Goal: Task Accomplishment & Management: Manage account settings

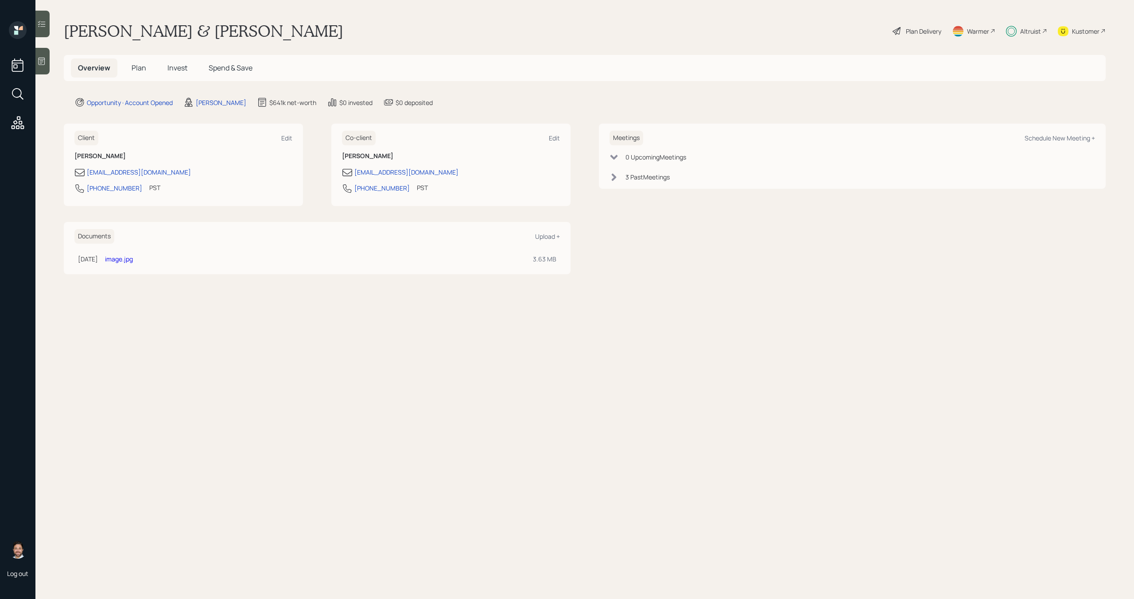
click at [177, 64] on span "Invest" at bounding box center [177, 68] width 20 height 10
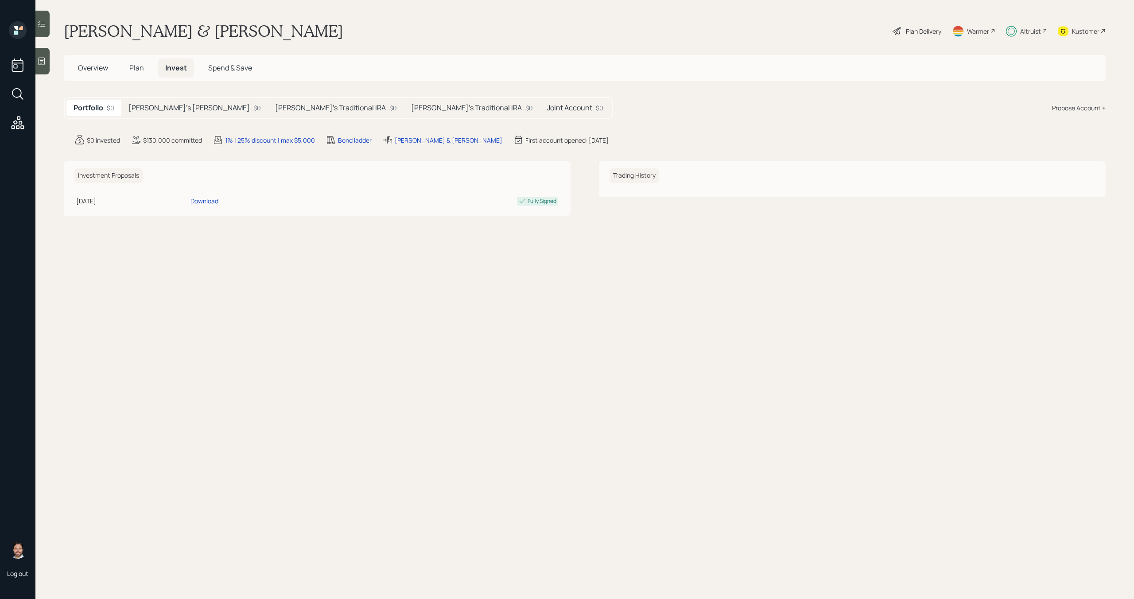
click at [547, 111] on h5 "Joint Account" at bounding box center [569, 108] width 45 height 8
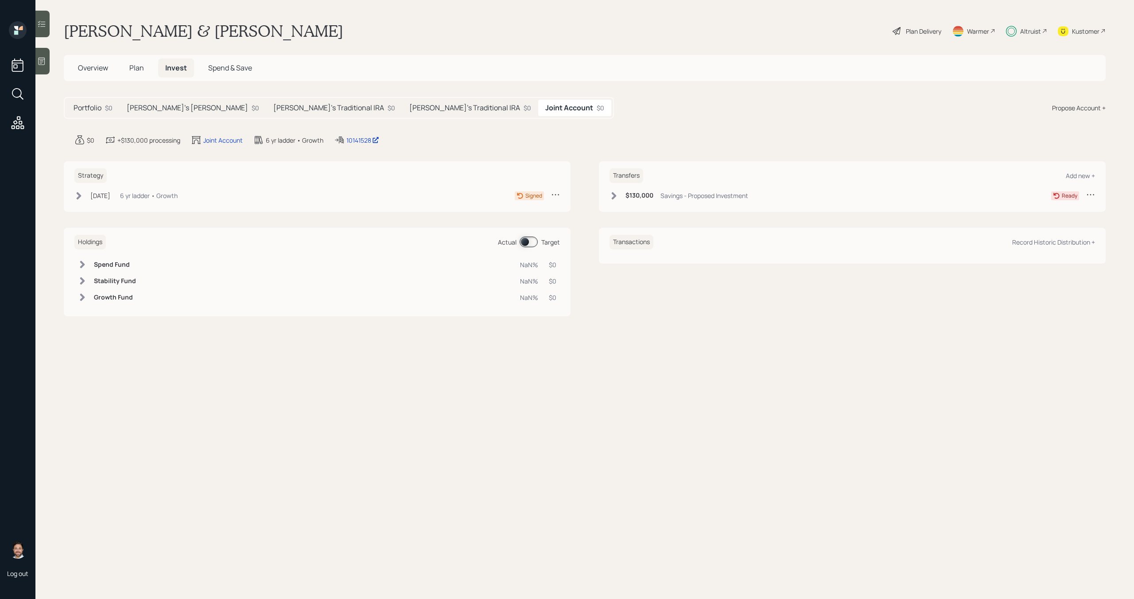
click at [1025, 36] on div "Altruist" at bounding box center [1026, 30] width 41 height 19
click at [617, 198] on icon at bounding box center [614, 195] width 9 height 9
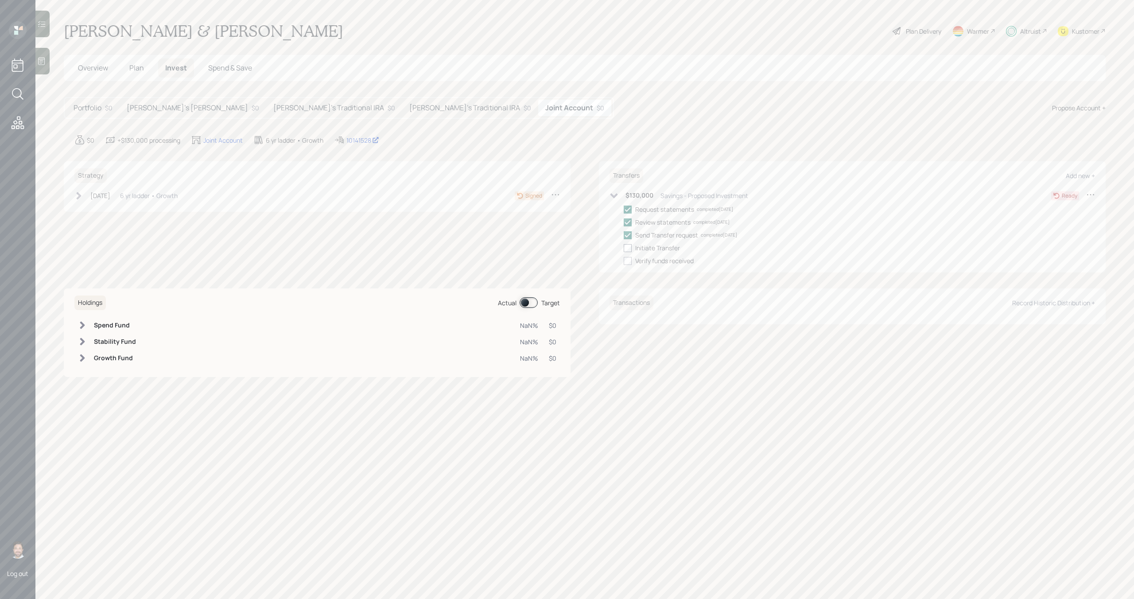
click at [630, 249] on div at bounding box center [628, 248] width 8 height 8
click at [624, 248] on input "checkbox" at bounding box center [623, 248] width 0 height 0
checkbox input "true"
